Goal: Transaction & Acquisition: Purchase product/service

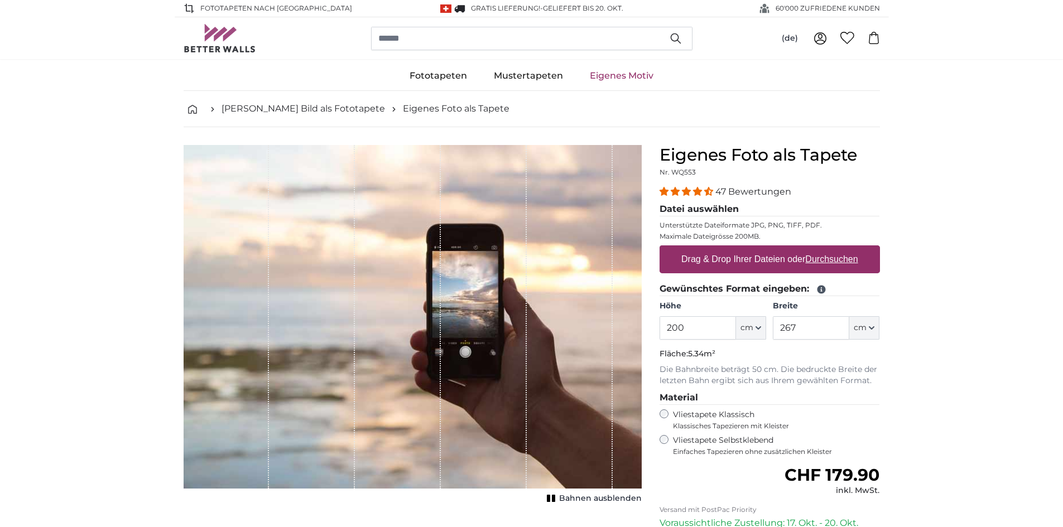
click at [883, 359] on div "Eigenes Foto als Tapete Nr. WQ553 47 Bewertungen Datei auswählen Unterstützte D…" at bounding box center [769, 396] width 238 height 503
drag, startPoint x: 817, startPoint y: 330, endPoint x: 762, endPoint y: 330, distance: 54.1
click at [762, 330] on div "Höhe 200 ft cm Centimeter (cm) Inches (inch) Feet (ft. in.) Breite 267 ft cm Ce…" at bounding box center [769, 320] width 220 height 39
type input "500"
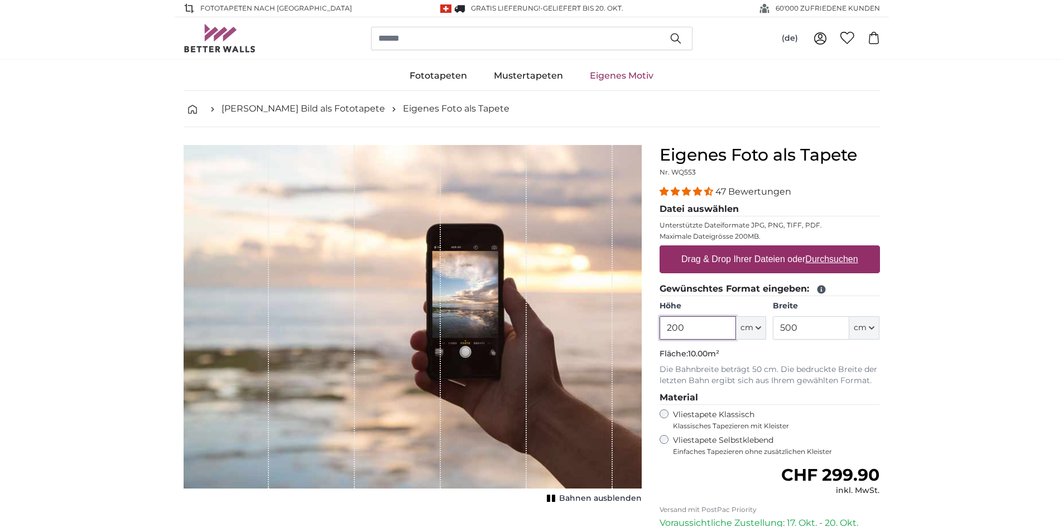
drag, startPoint x: 711, startPoint y: 332, endPoint x: 650, endPoint y: 325, distance: 61.8
click at [653, 328] on div "Eigenes Foto als Tapete Nr. WQ553 47 Bewertungen Datei auswählen Unterstützte D…" at bounding box center [769, 396] width 238 height 503
type input "300"
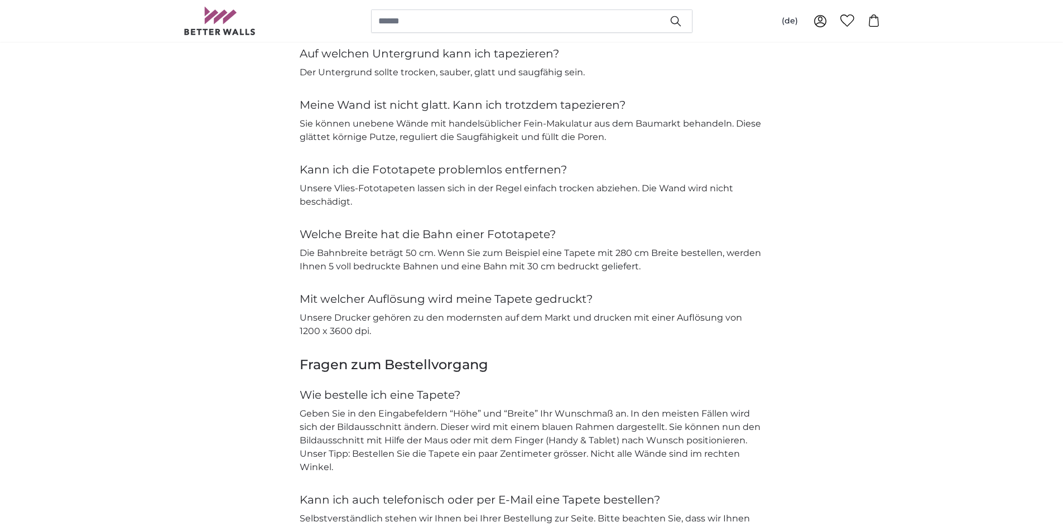
scroll to position [1808, 0]
